Goal: Transaction & Acquisition: Purchase product/service

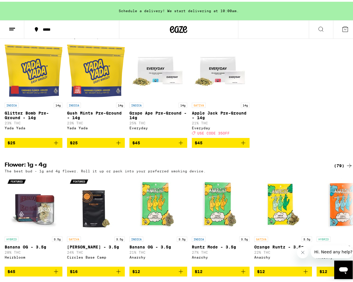
scroll to position [469, 0]
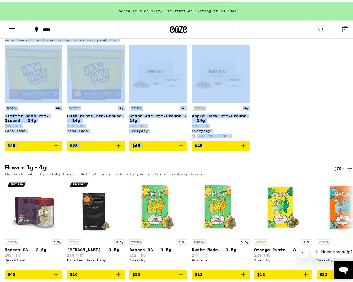
drag, startPoint x: 352, startPoint y: 49, endPoint x: 348, endPoint y: 32, distance: 17.2
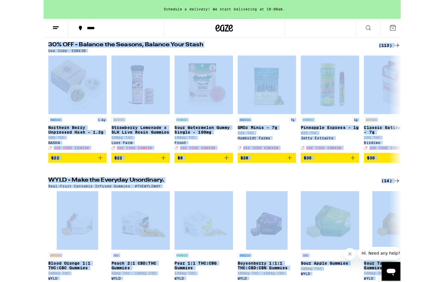
scroll to position [0, 0]
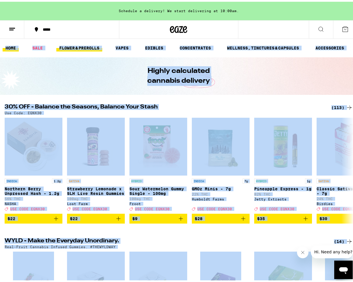
click at [85, 44] on link "FLOWER & PREROLLS" at bounding box center [79, 46] width 46 height 7
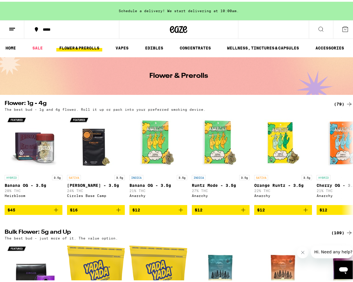
click at [333, 233] on div "(109)" at bounding box center [341, 230] width 21 height 7
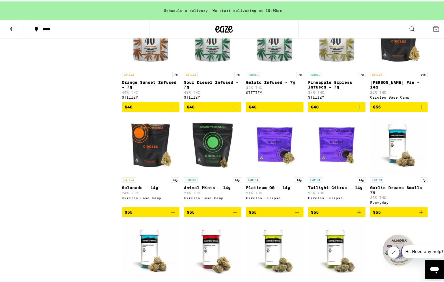
scroll to position [819, 0]
